Goal: Task Accomplishment & Management: Use online tool/utility

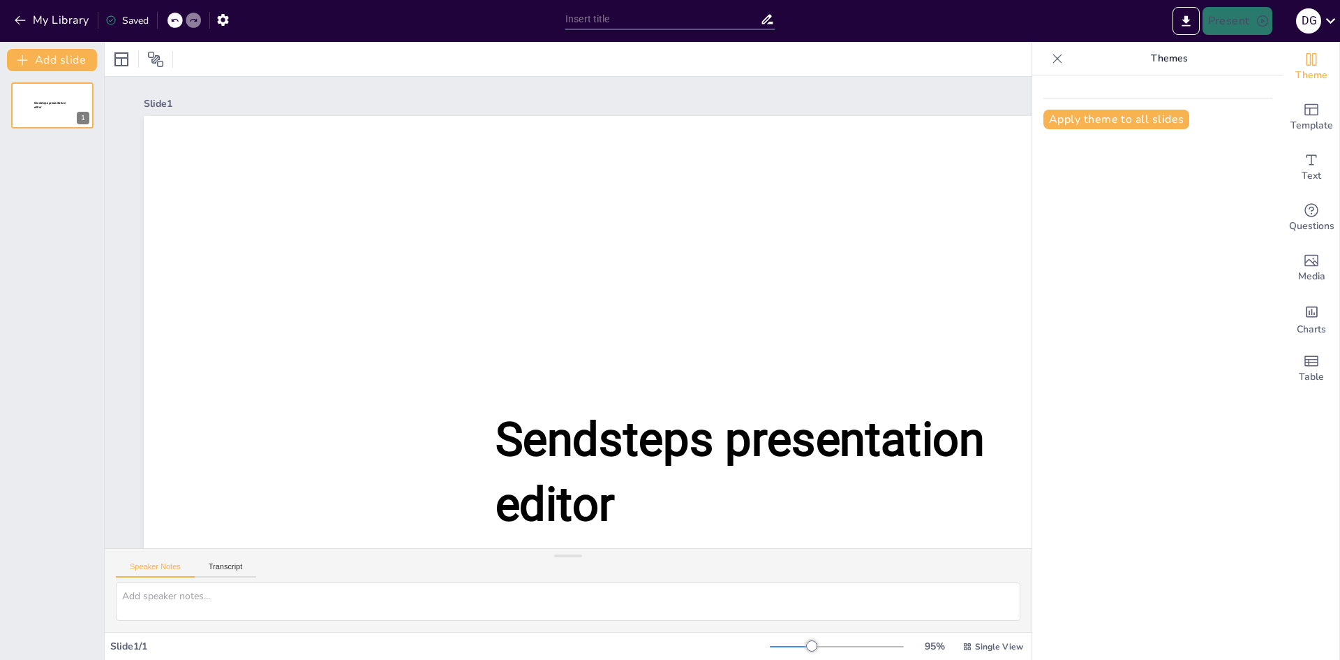
type input "Afspraken worden nagekomen_sessie september.pptx"
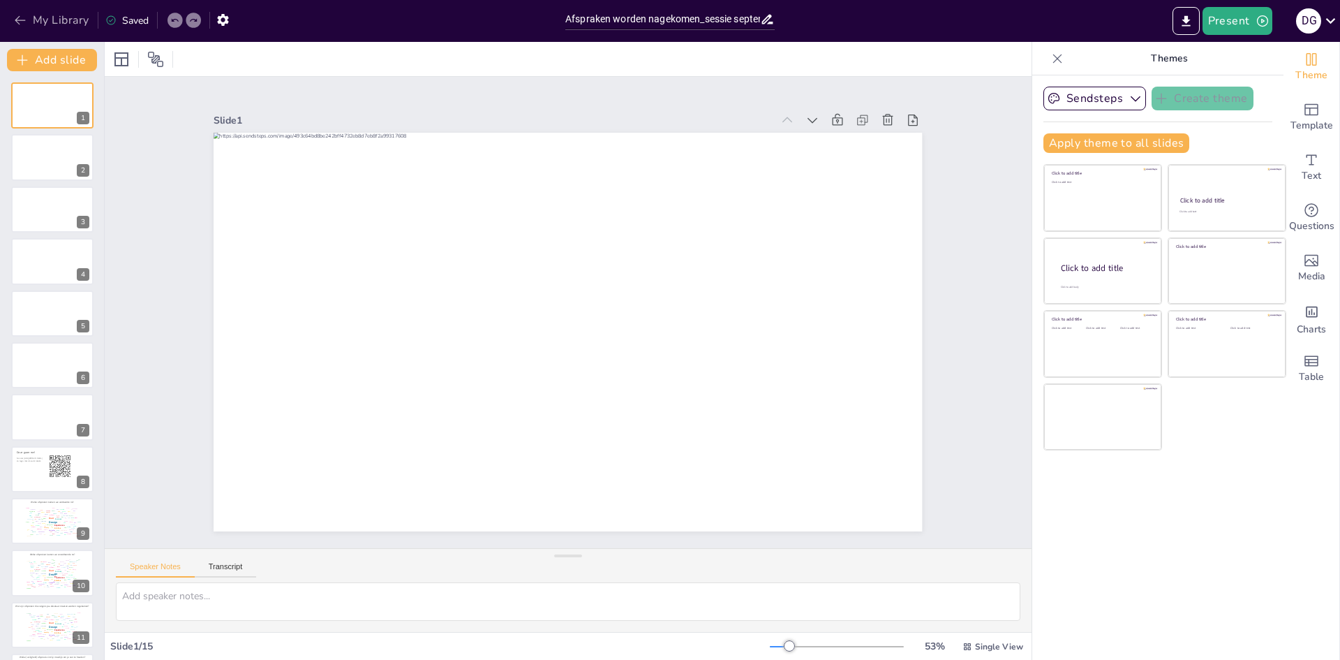
click at [75, 16] on button "My Library" at bounding box center [52, 20] width 84 height 22
click at [30, 22] on button "My Library" at bounding box center [52, 20] width 84 height 22
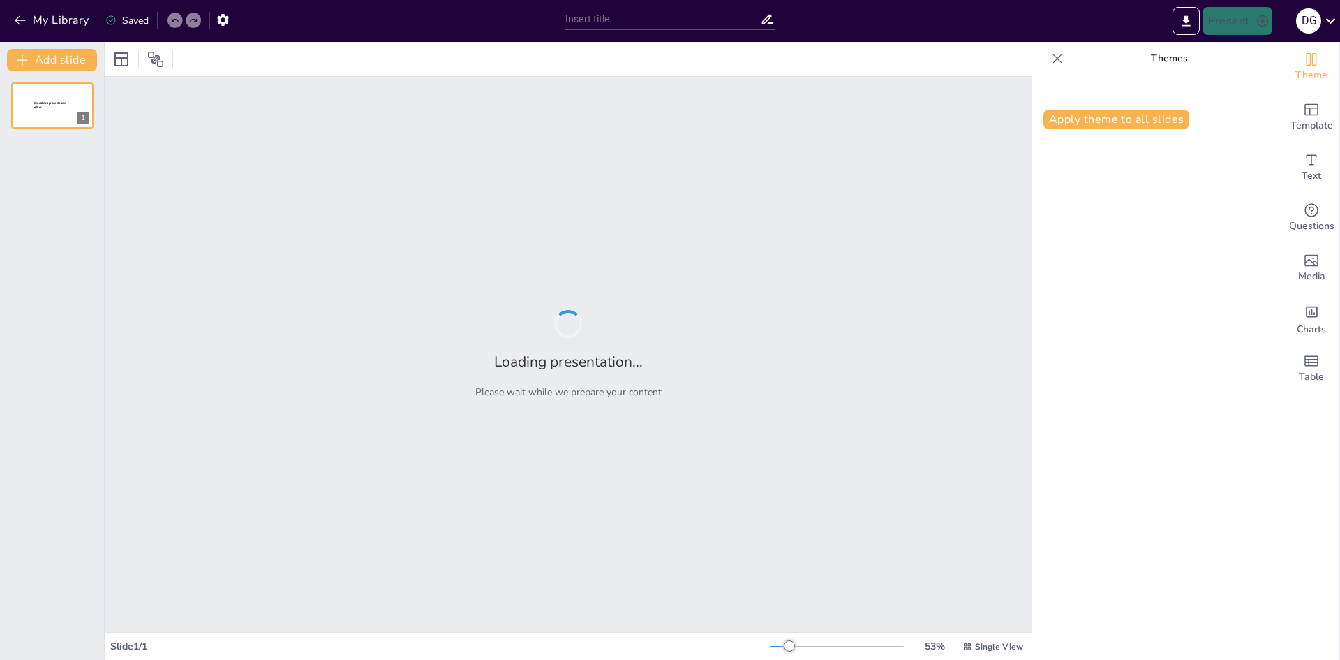
type input "Afspraken worden nagekomen_sessie september.pptx"
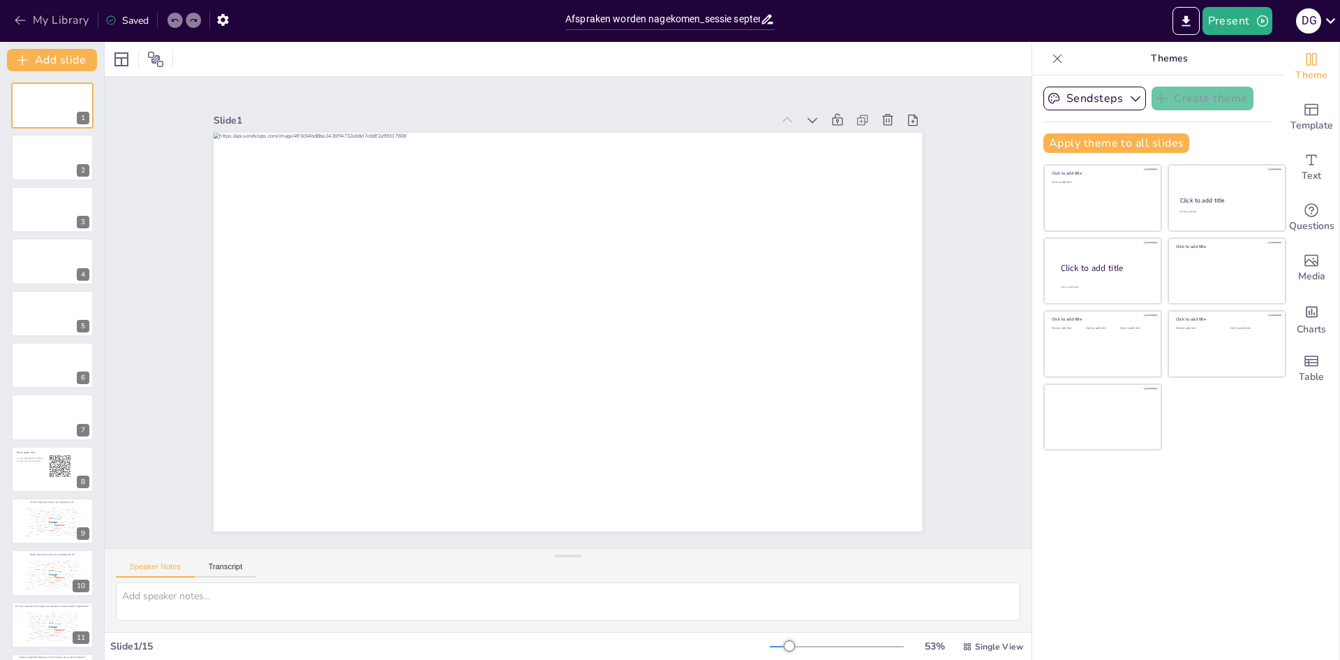
click at [40, 18] on button "My Library" at bounding box center [52, 20] width 84 height 22
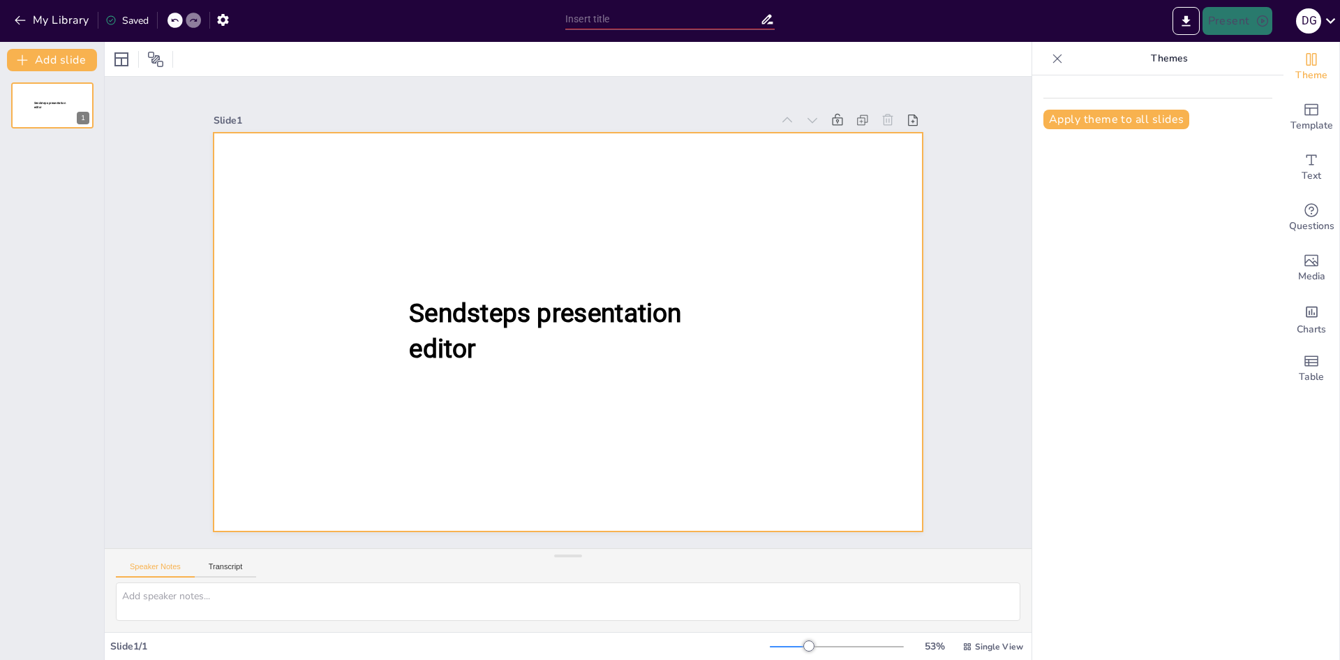
type input "Afspraken worden nagekomen_sessie september.pptx"
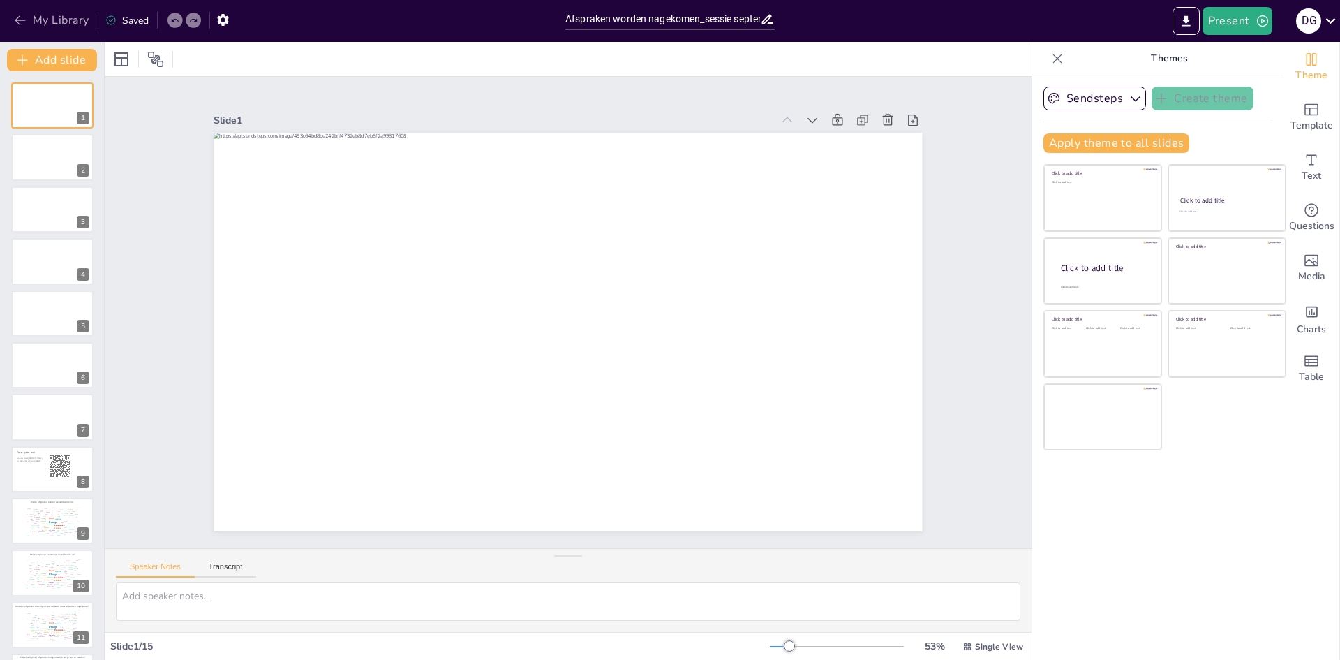
click at [32, 22] on button "My Library" at bounding box center [52, 20] width 84 height 22
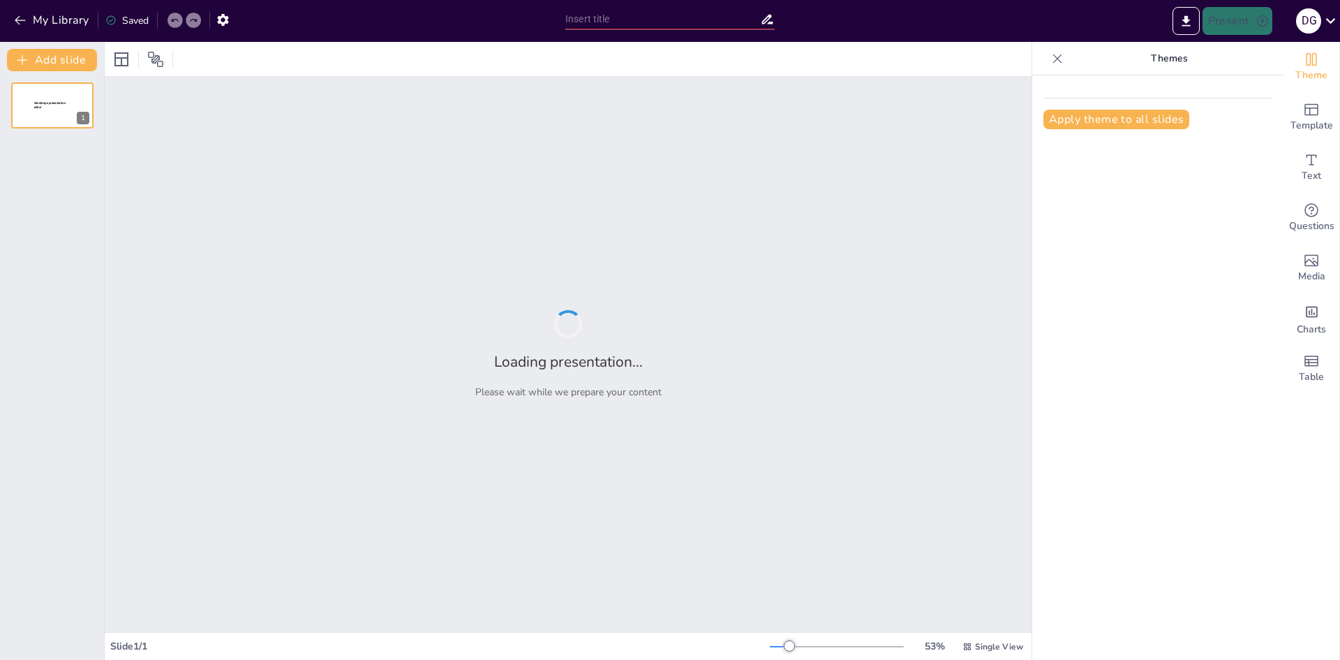
type input "Afspraken worden nagekomen_sessie september.pptx"
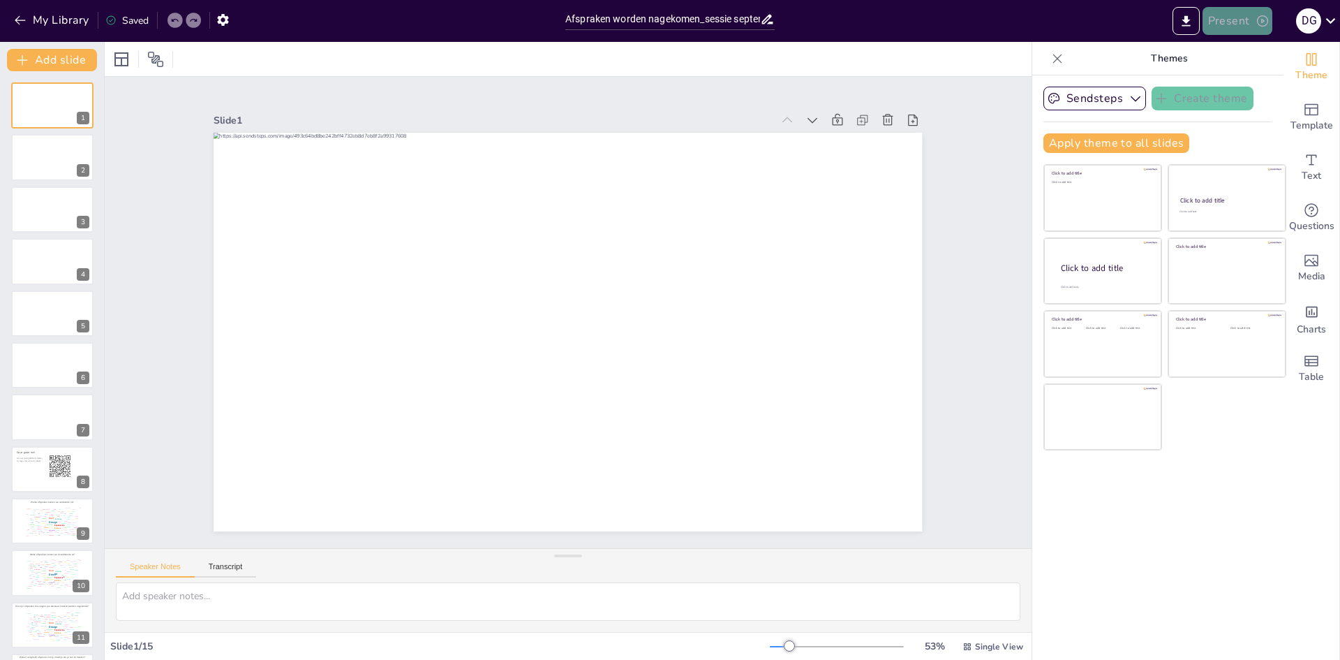
click at [1238, 23] on button "Present" at bounding box center [1238, 21] width 70 height 28
click at [1238, 25] on div at bounding box center [670, 330] width 1340 height 660
click at [1253, 21] on button "Present" at bounding box center [1238, 21] width 70 height 28
click at [1231, 81] on li "Play presentation" at bounding box center [1259, 86] width 110 height 22
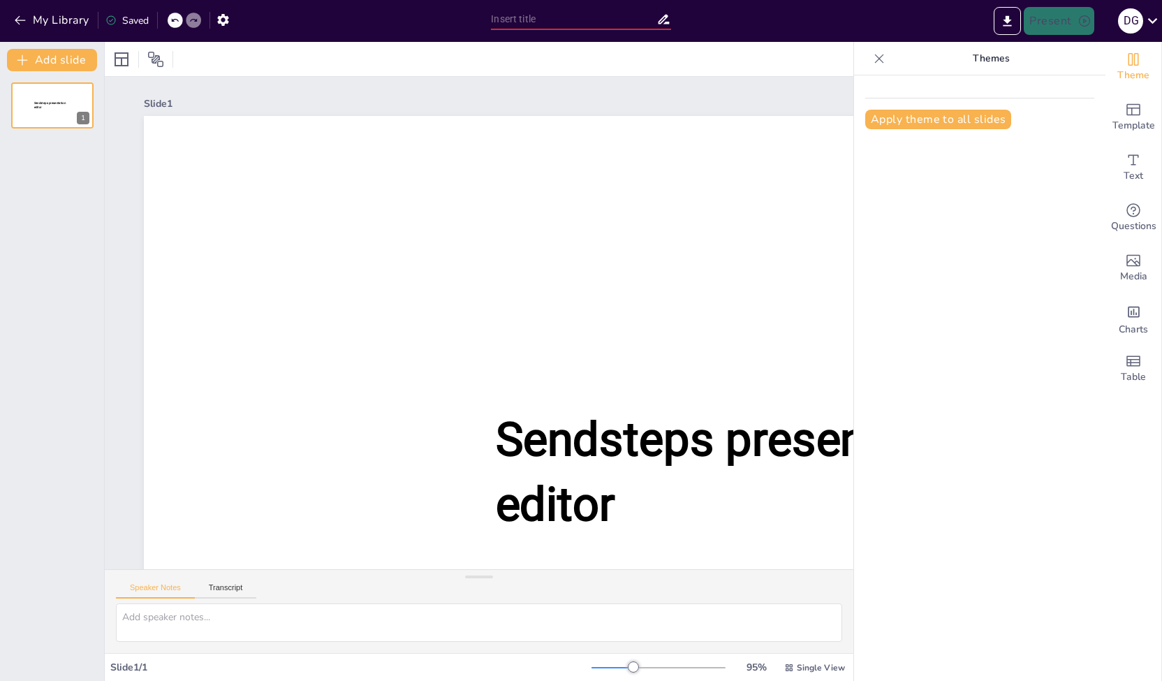
type input "Afspraken worden nagekomen_sessie september.pptx"
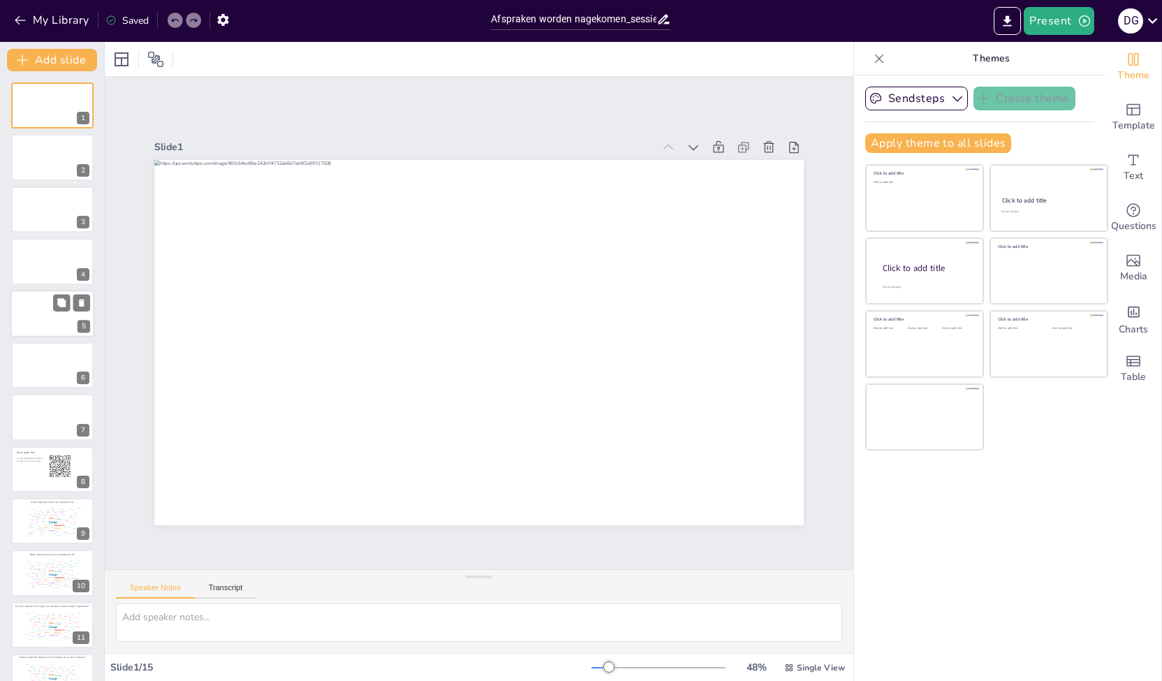
click at [45, 313] on div at bounding box center [52, 313] width 84 height 47
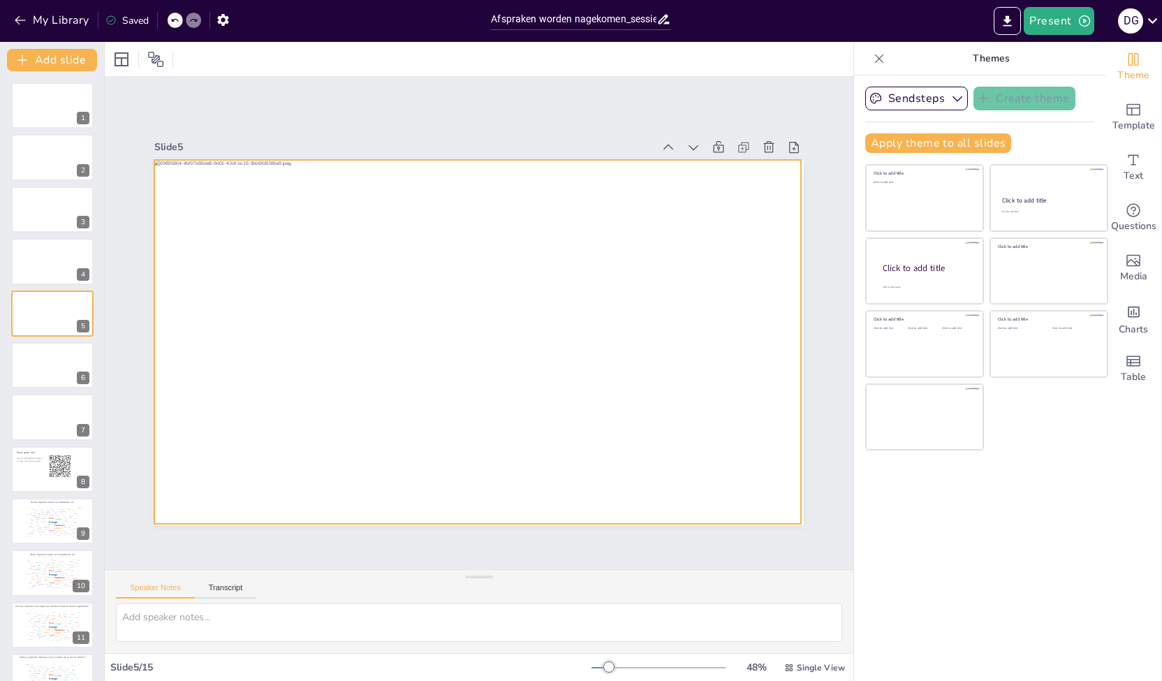
click at [402, 498] on div at bounding box center [477, 342] width 646 height 364
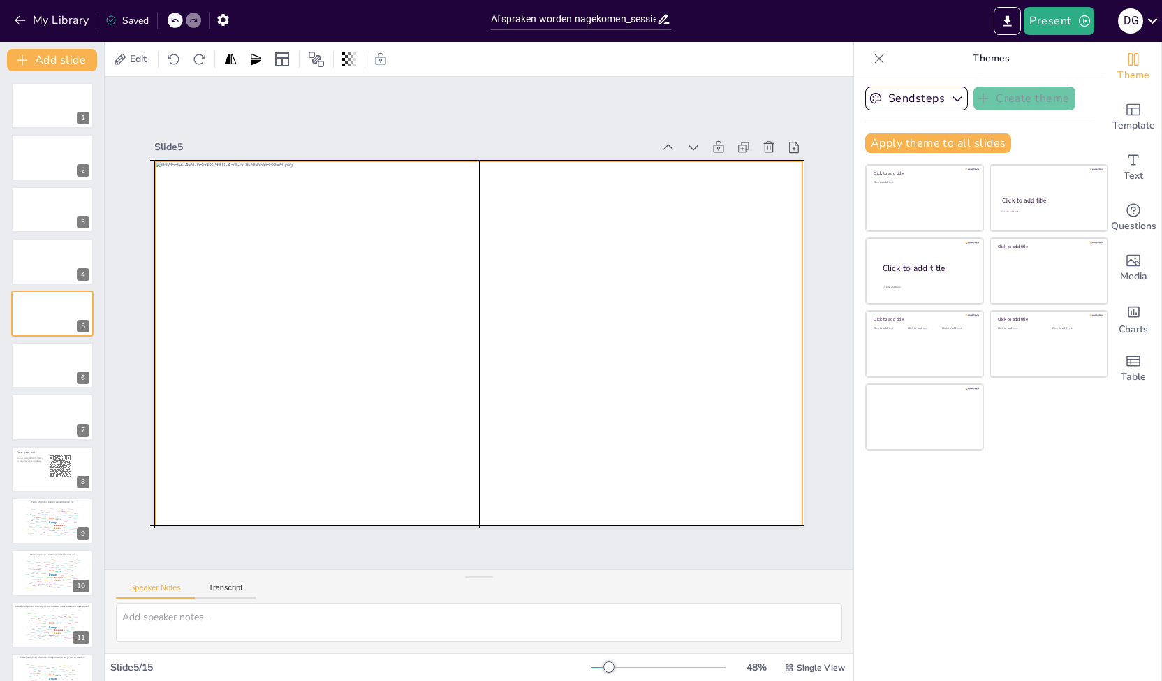
click at [398, 502] on div at bounding box center [479, 343] width 646 height 364
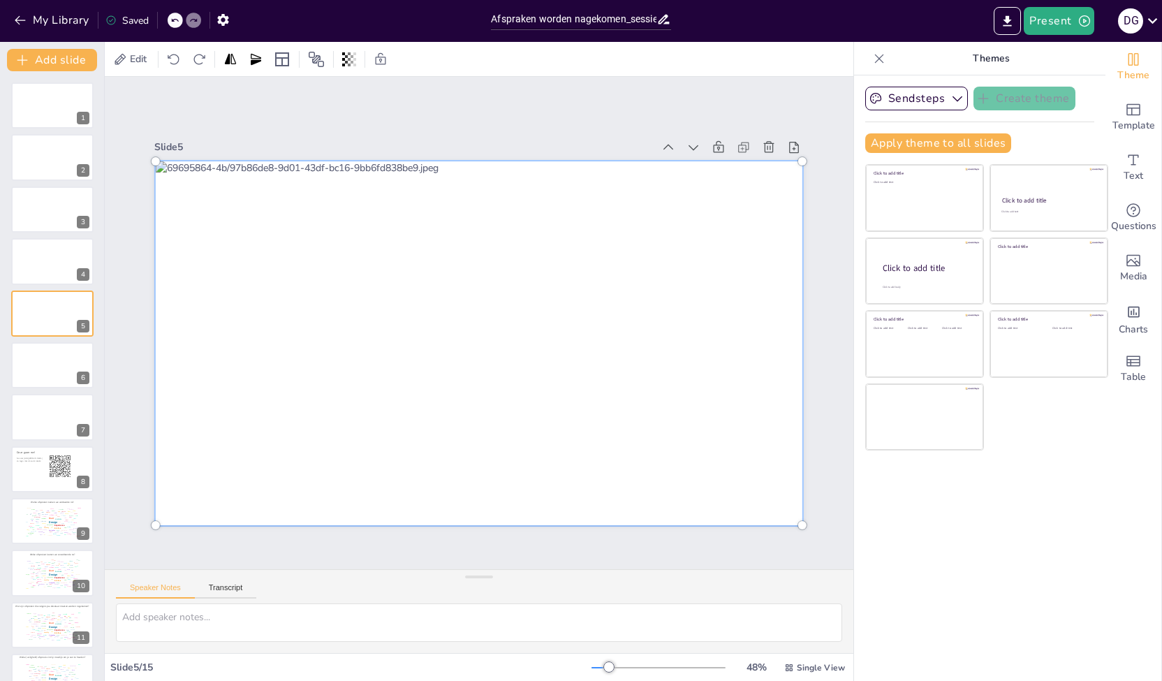
click at [591, 554] on div "Slide 1 Slide 2 Slide 3 Slide 4 Slide 5 Slide 6 Slide 7 Slide 8 Daar gaan we! G…" at bounding box center [479, 323] width 748 height 492
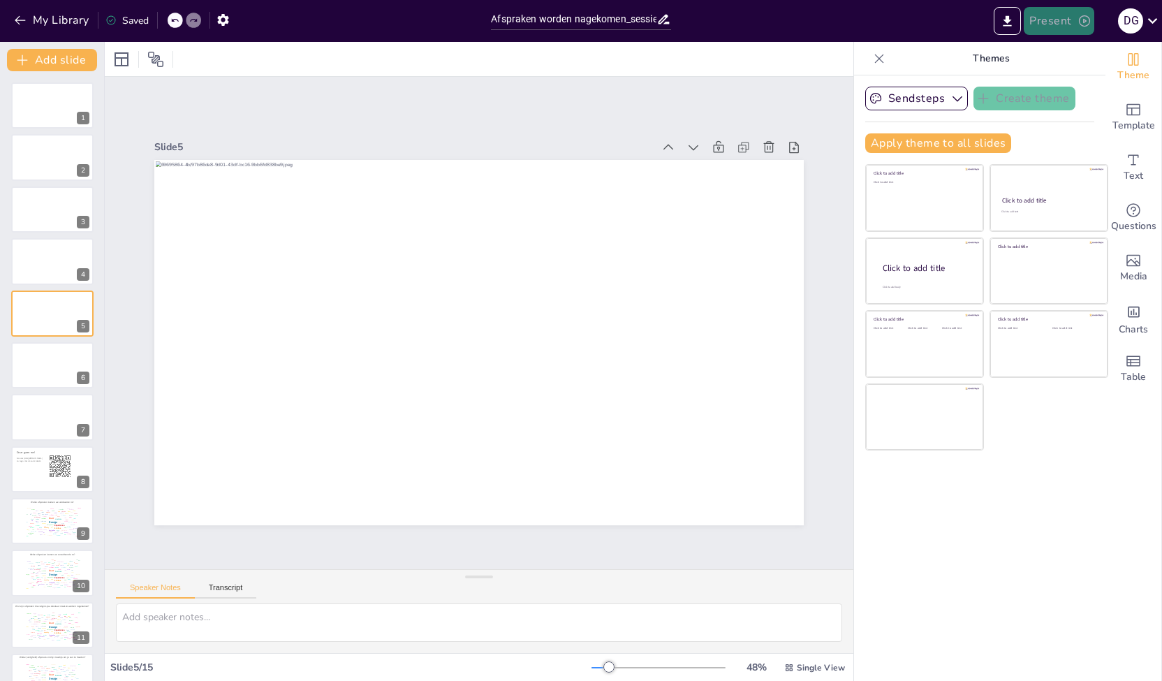
click at [1042, 17] on button "Present" at bounding box center [1058, 21] width 70 height 28
click at [1063, 80] on li "Play presentation" at bounding box center [1081, 86] width 110 height 22
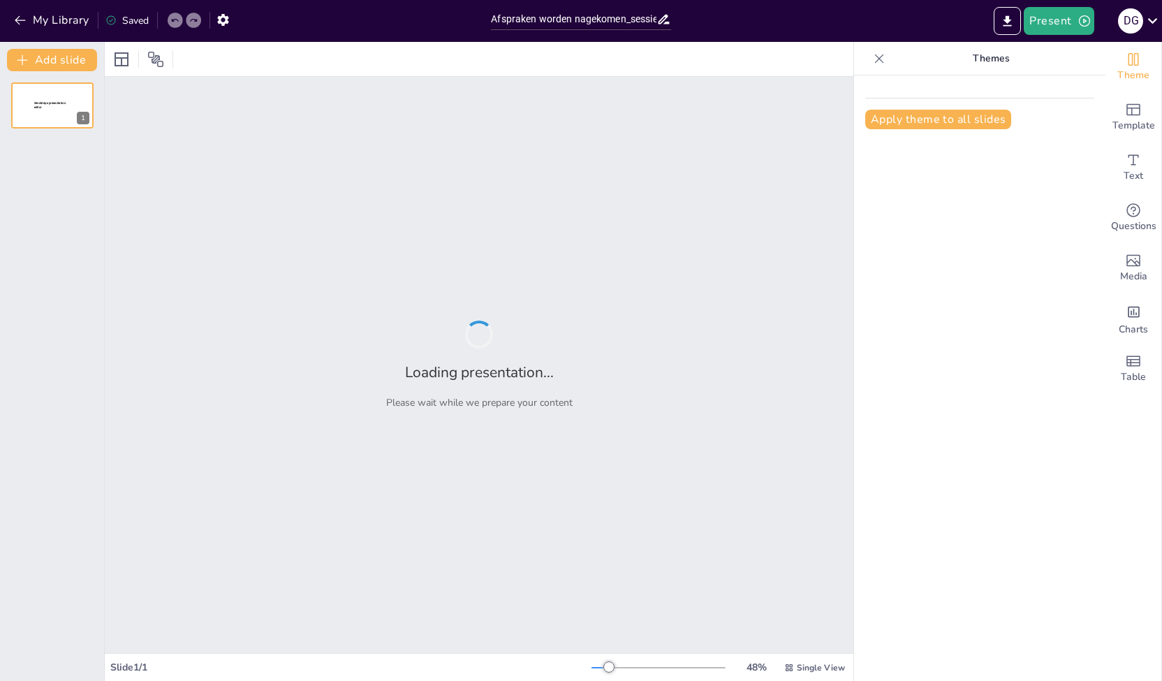
type input "Afspraken worden nagekomen_sessie september.pptx"
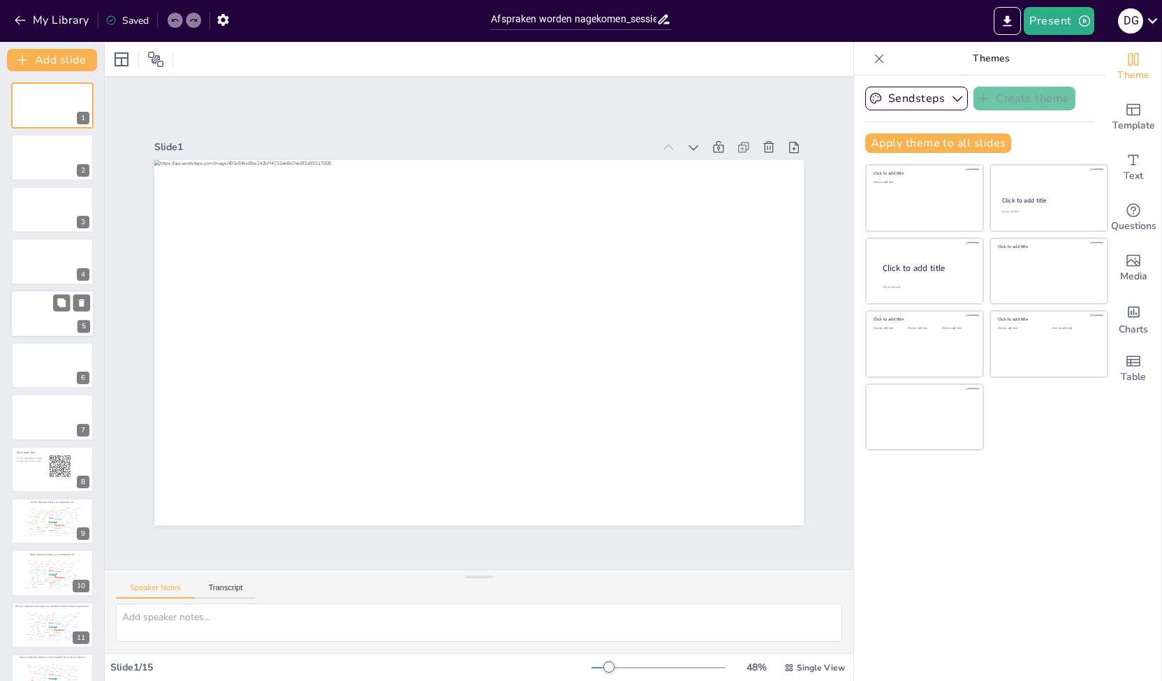
click at [39, 320] on div at bounding box center [52, 313] width 84 height 47
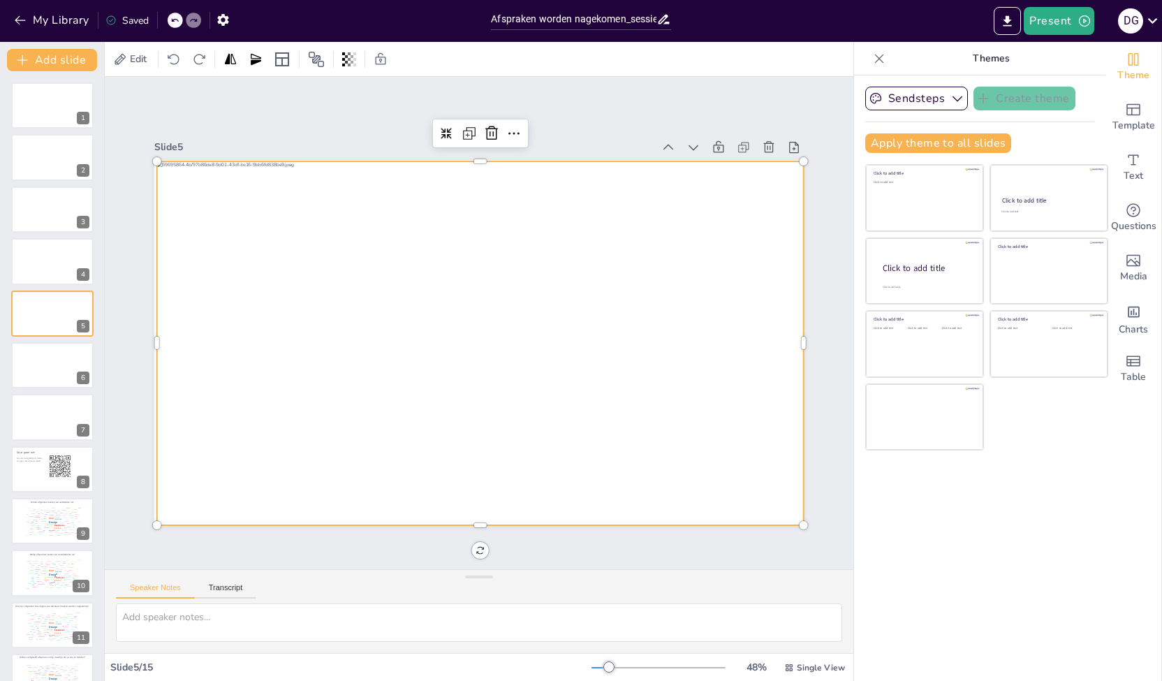
click at [197, 482] on div at bounding box center [483, 303] width 727 height 545
click at [790, 298] on div at bounding box center [463, 309] width 703 height 724
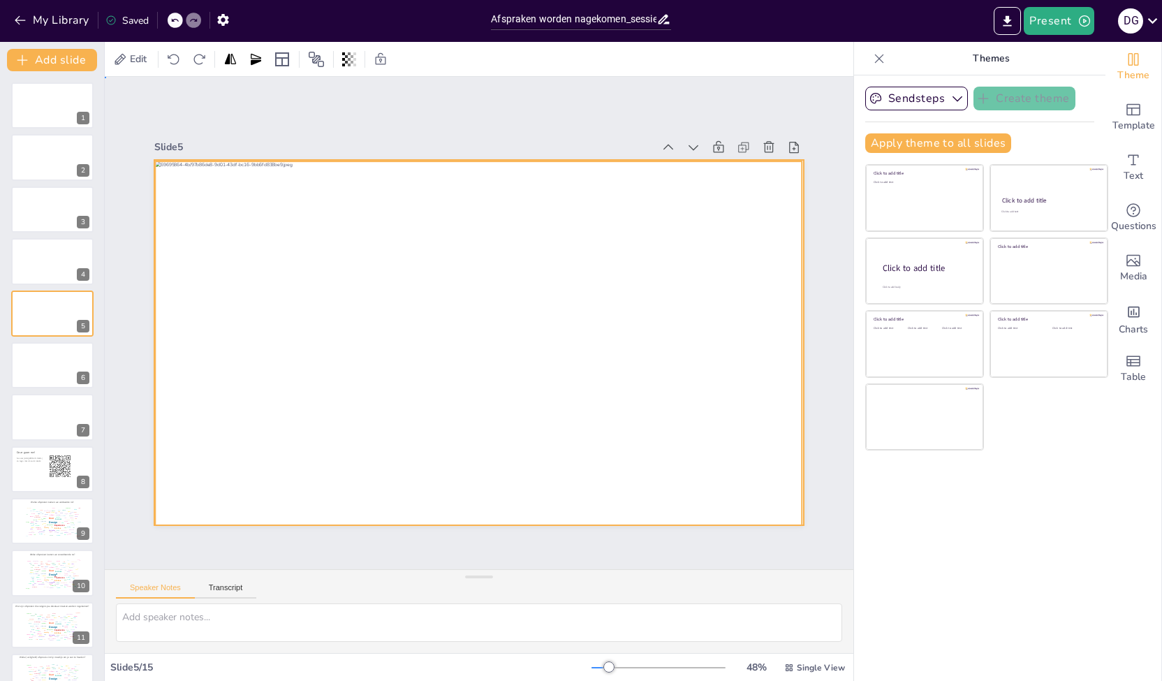
click at [681, 519] on div at bounding box center [499, 323] width 366 height 650
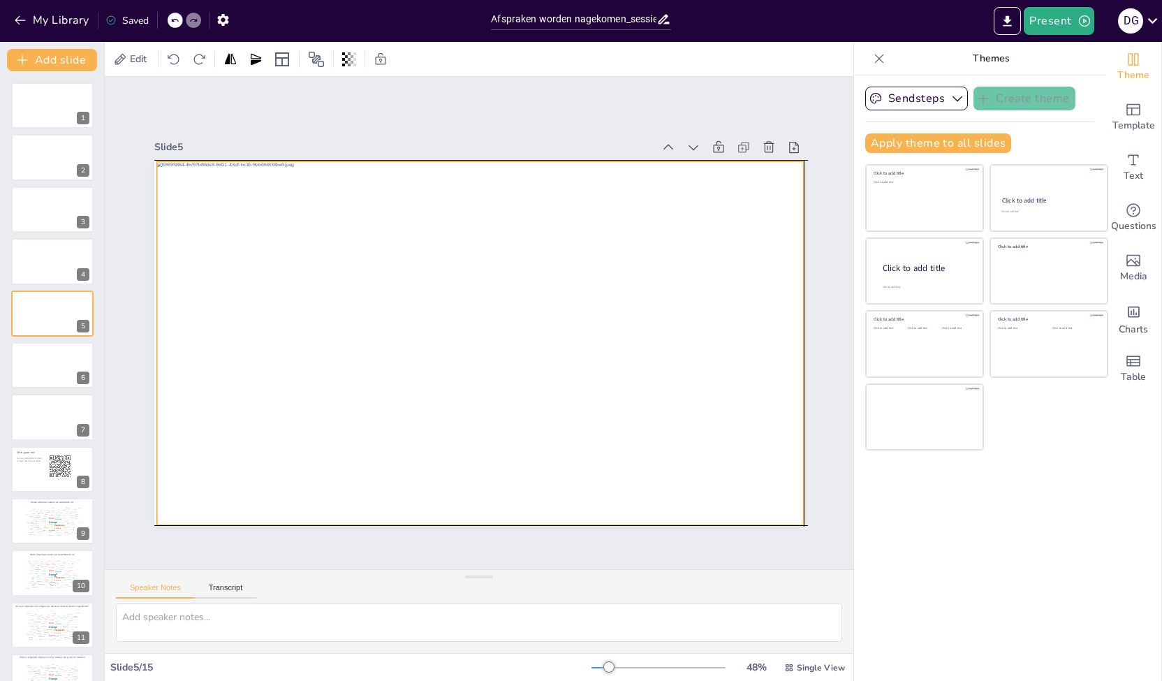
click at [796, 521] on div "Slide 1 Slide 2 Slide 3 Slide 4 Slide 5 Slide 6 Slide 7 Slide 8 Daar gaan we! G…" at bounding box center [479, 323] width 838 height 895
click at [496, 465] on div at bounding box center [480, 302] width 680 height 427
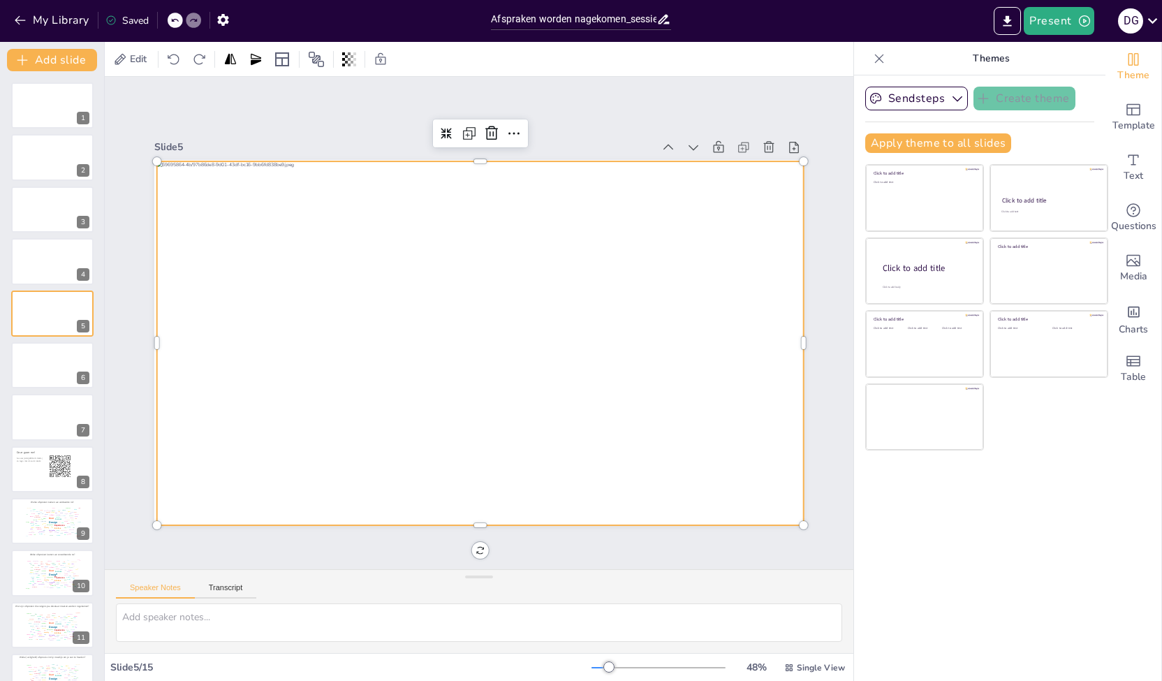
click at [490, 480] on div at bounding box center [460, 315] width 595 height 739
click at [811, 372] on div "Slide 1 Slide 2 Slide 3 Slide 4 Slide 5 Slide 6 Slide 7 Slide 8 Daar gaan we! G…" at bounding box center [479, 323] width 826 height 755
click at [164, 459] on div at bounding box center [478, 343] width 647 height 364
click at [787, 350] on div at bounding box center [462, 335] width 703 height 724
click at [788, 513] on div at bounding box center [465, 338] width 737 height 674
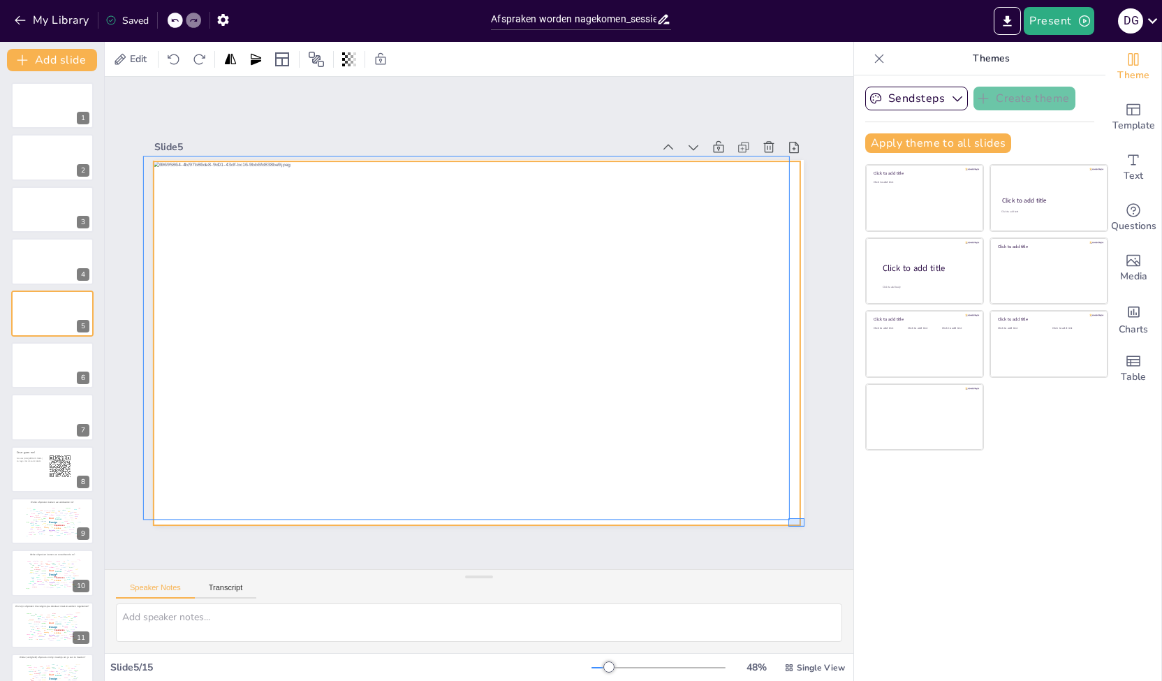
drag, startPoint x: 788, startPoint y: 518, endPoint x: 804, endPoint y: 526, distance: 18.1
click at [804, 526] on div "Slide 1 Slide 2 Slide 3 Slide 4 Slide 5 Slide 6 Slide 7 Slide 8 Daar gaan we! G…" at bounding box center [478, 322] width 867 height 885
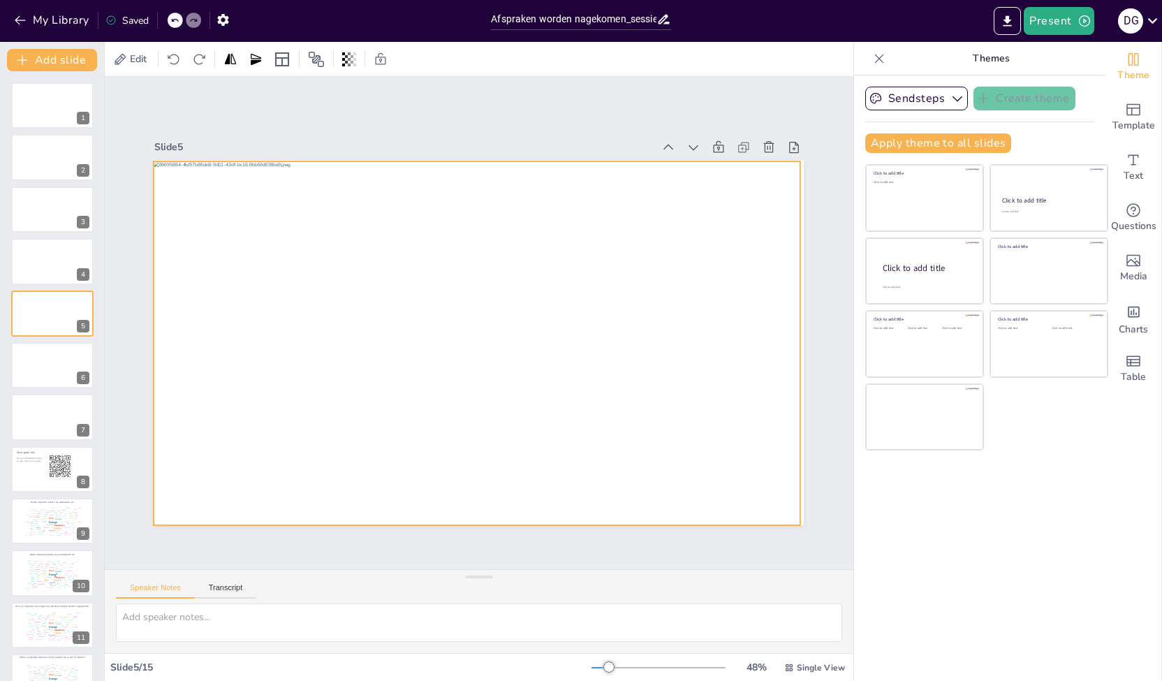
click at [748, 447] on div at bounding box center [477, 343] width 646 height 364
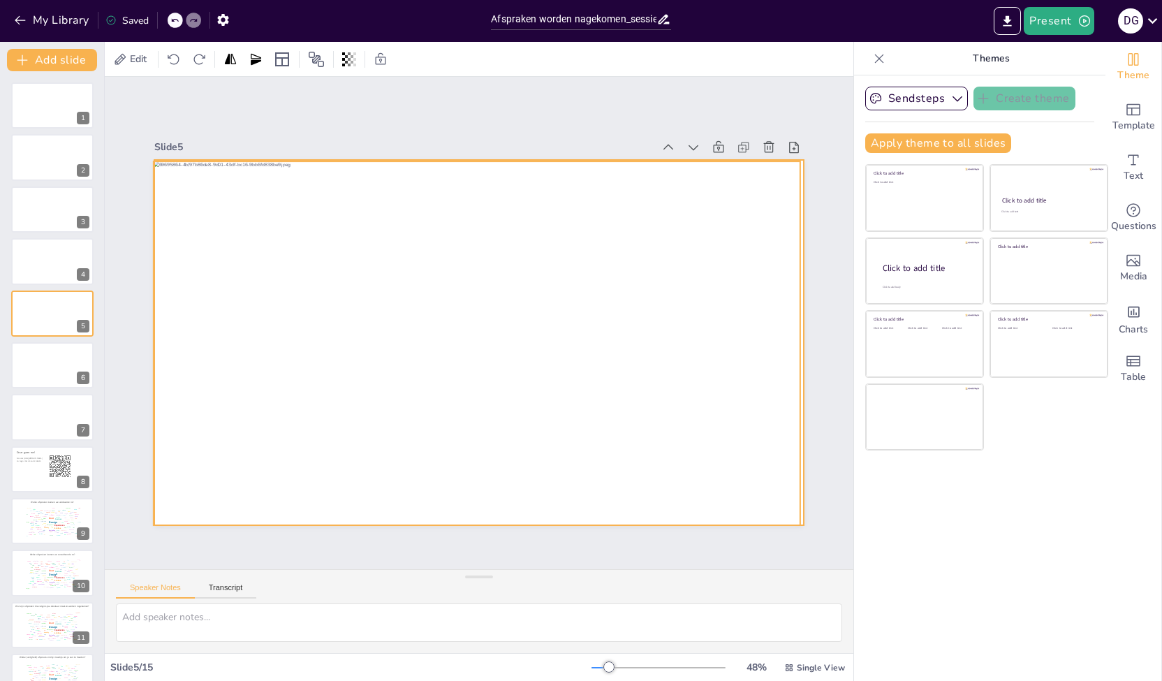
click at [734, 206] on div at bounding box center [459, 317] width 547 height 730
click at [785, 212] on div at bounding box center [474, 303] width 727 height 546
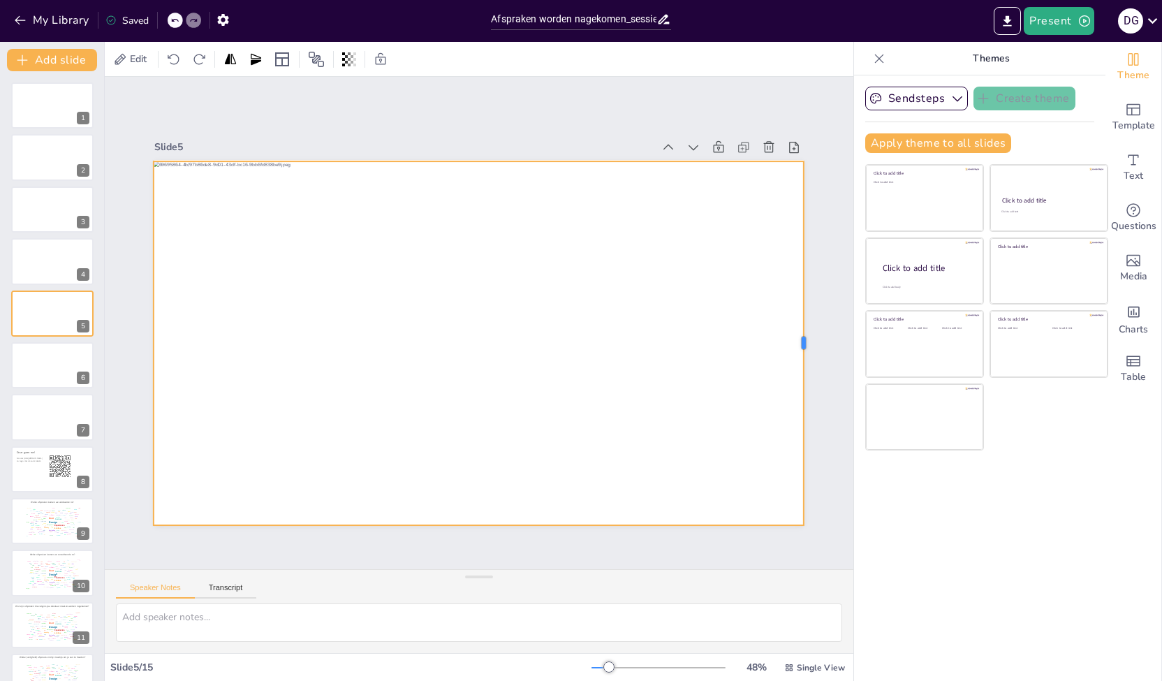
drag, startPoint x: 792, startPoint y: 336, endPoint x: 795, endPoint y: 318, distance: 18.5
click at [570, 598] on div at bounding box center [391, 641] width 358 height 87
click at [810, 364] on div "Slide 1 Slide 2 Slide 3 Slide 4 Slide 5 Slide 6 Slide 7 Slide 8 Daar gaan we! G…" at bounding box center [478, 323] width 727 height 404
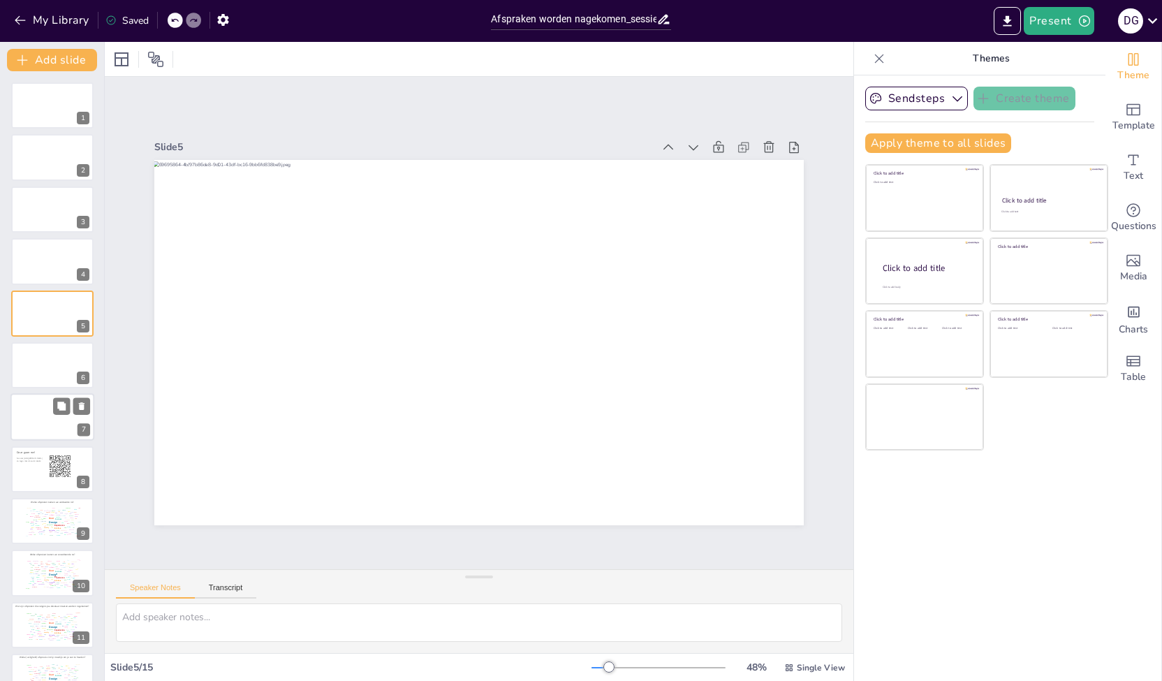
click at [44, 405] on div at bounding box center [52, 417] width 84 height 47
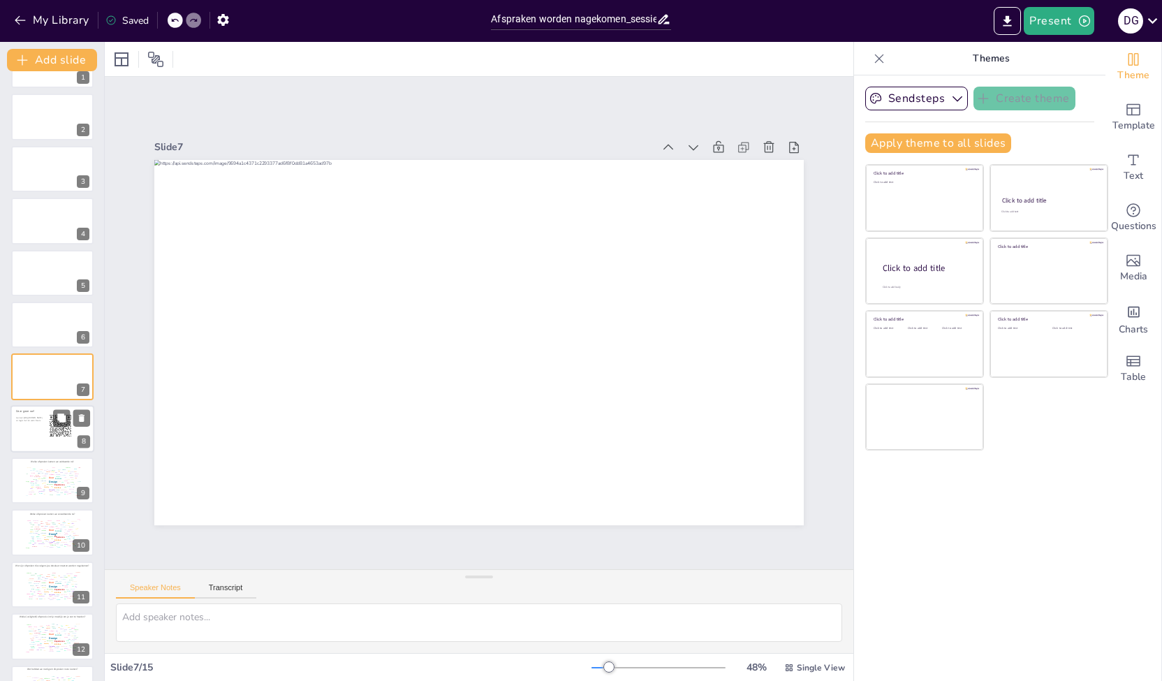
click at [43, 431] on div at bounding box center [52, 428] width 84 height 47
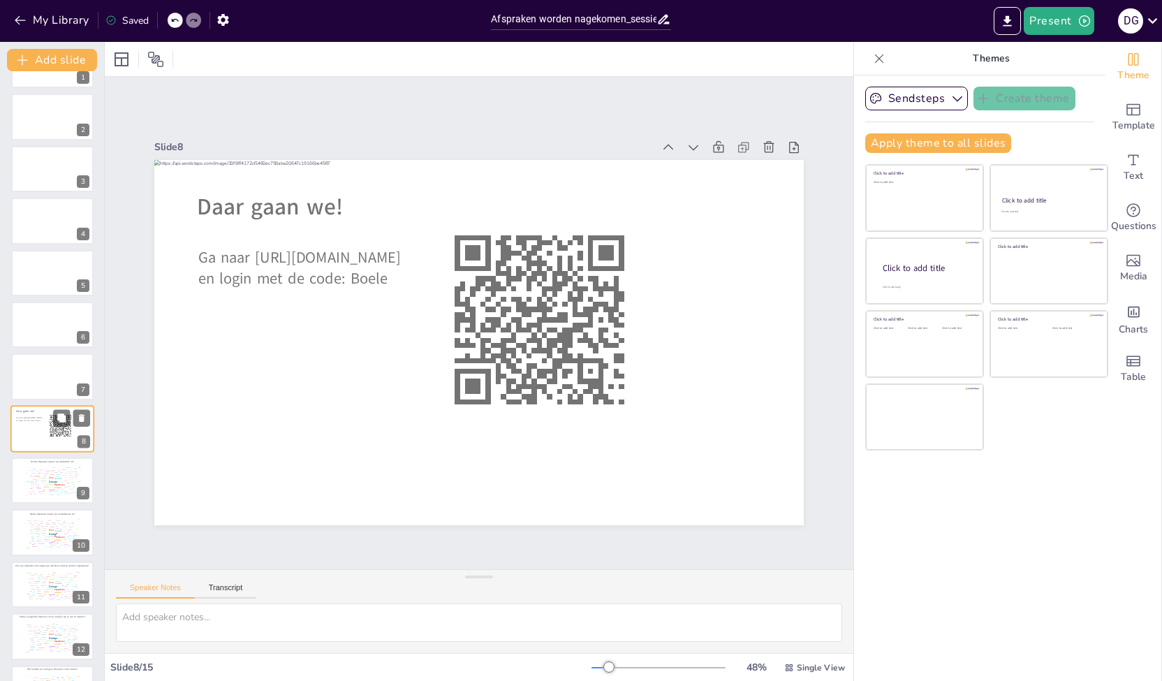
scroll to position [93, 0]
click at [35, 319] on div at bounding box center [52, 324] width 84 height 47
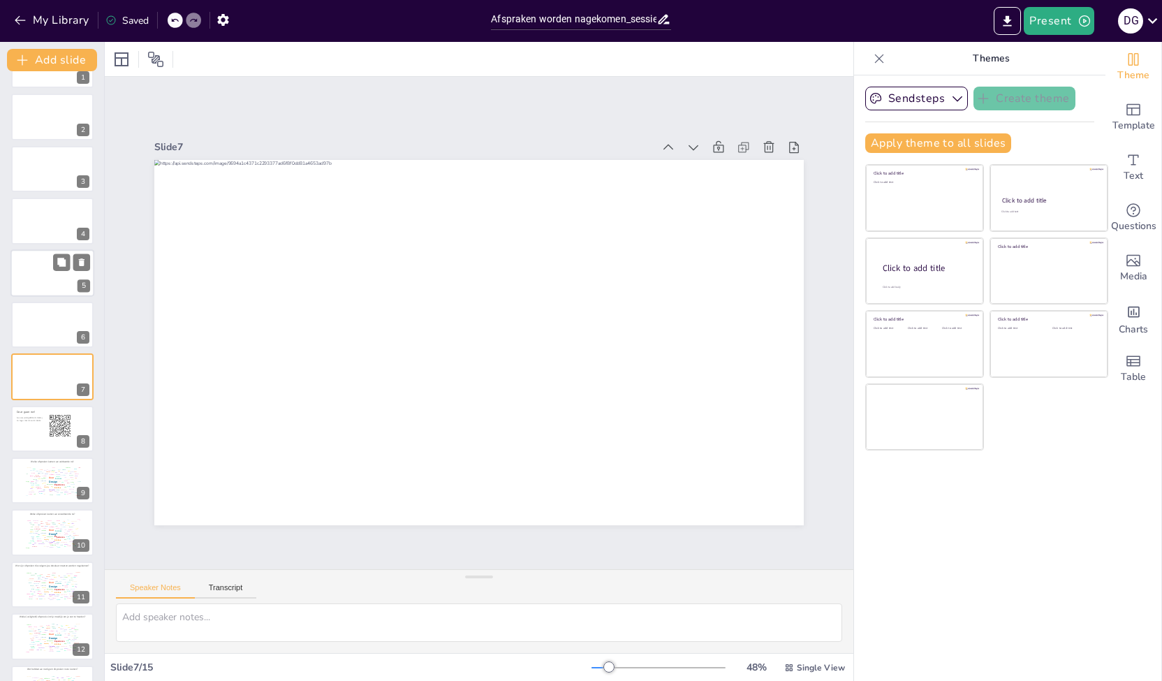
click at [38, 276] on div at bounding box center [52, 273] width 84 height 48
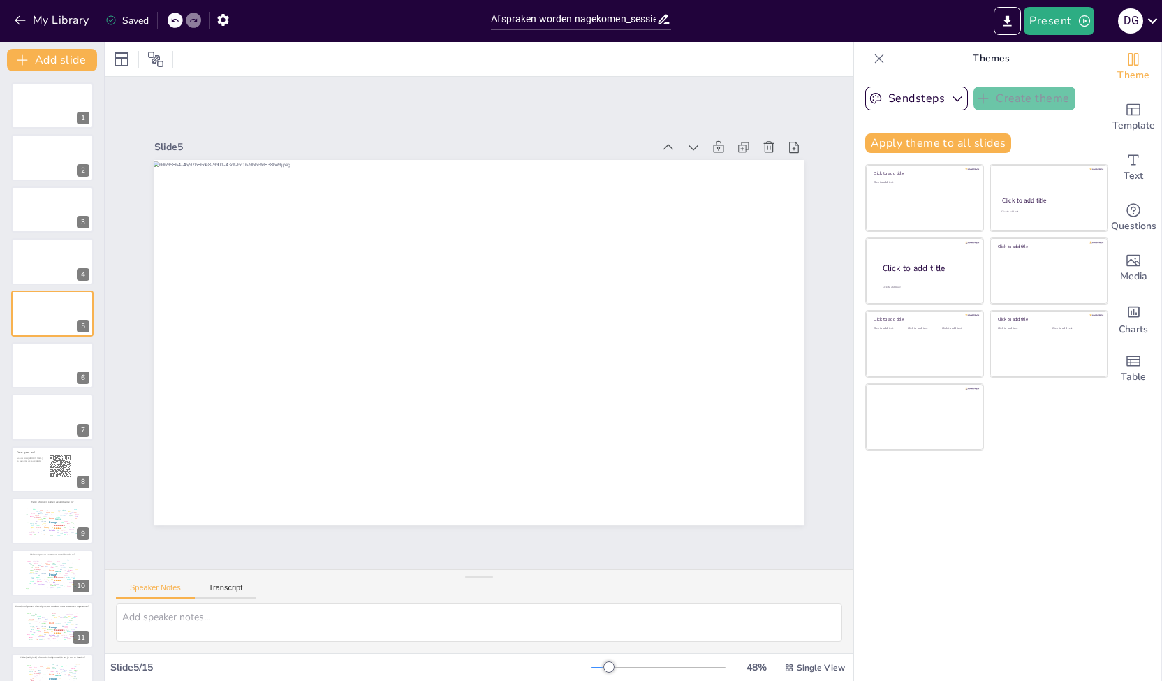
click at [27, 341] on div "1 2 3 4 5 6 7 Daar gaan we! Ga naar [URL][DOMAIN_NAME] en login met de code: [P…" at bounding box center [52, 468] width 104 height 773
click at [1058, 20] on button "Present" at bounding box center [1058, 21] width 70 height 28
click at [1067, 88] on li "Play presentation" at bounding box center [1081, 86] width 110 height 22
